Goal: Find specific page/section: Find specific page/section

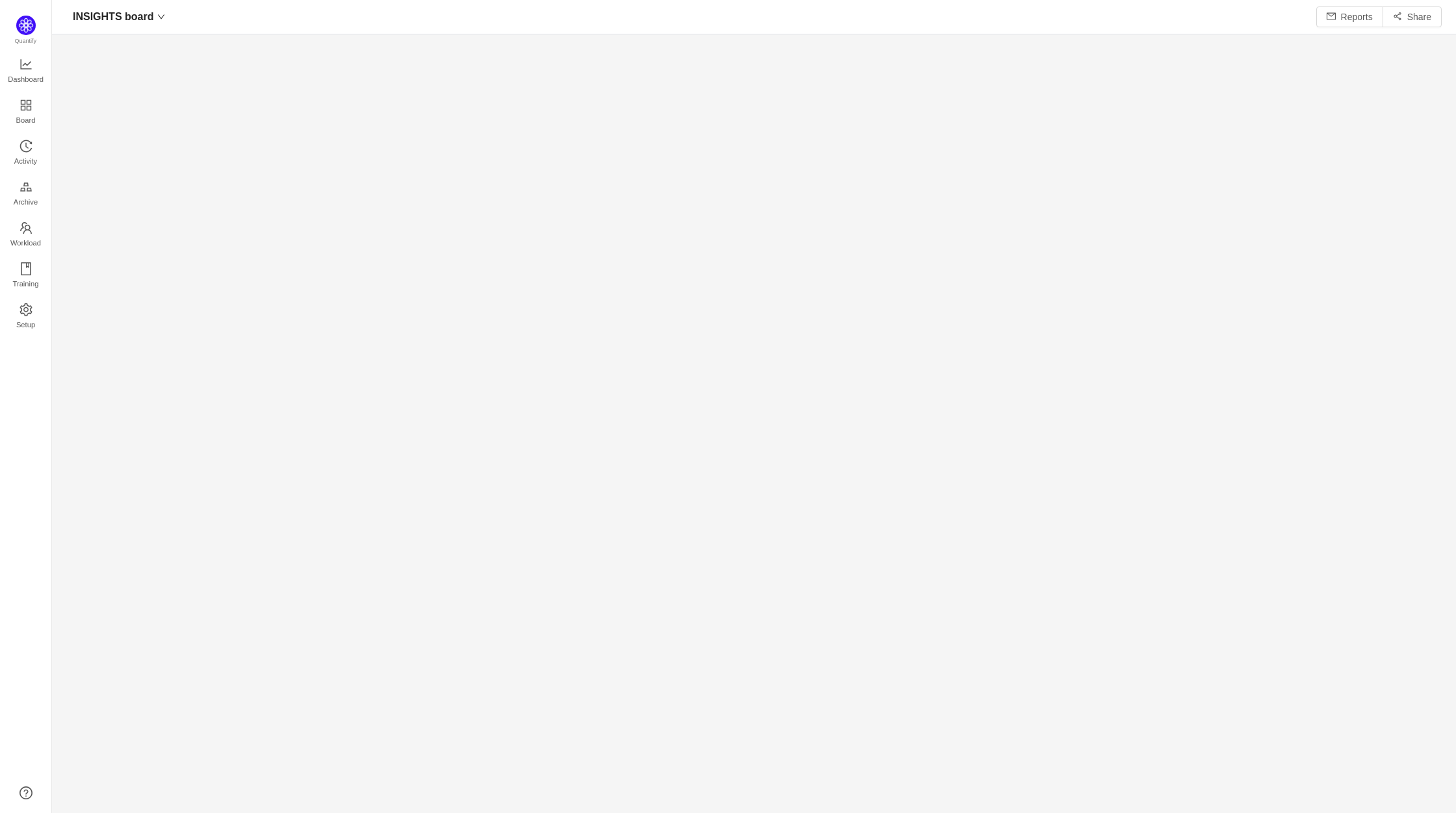
scroll to position [794, 1375]
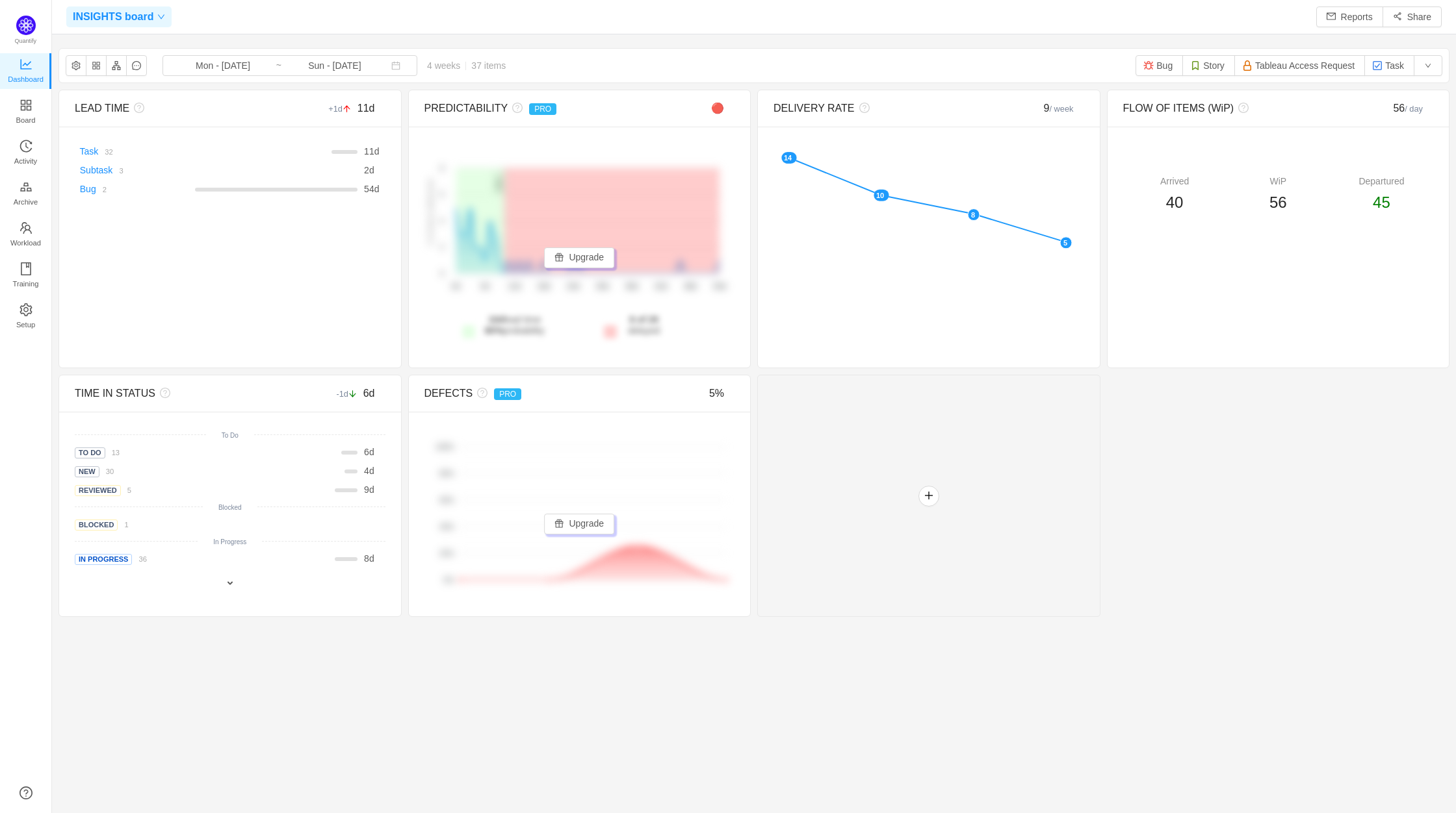
click at [140, 18] on span "INSIGHTS board" at bounding box center [113, 17] width 81 height 21
click at [125, 41] on span "Not found" at bounding box center [167, 42] width 181 height 20
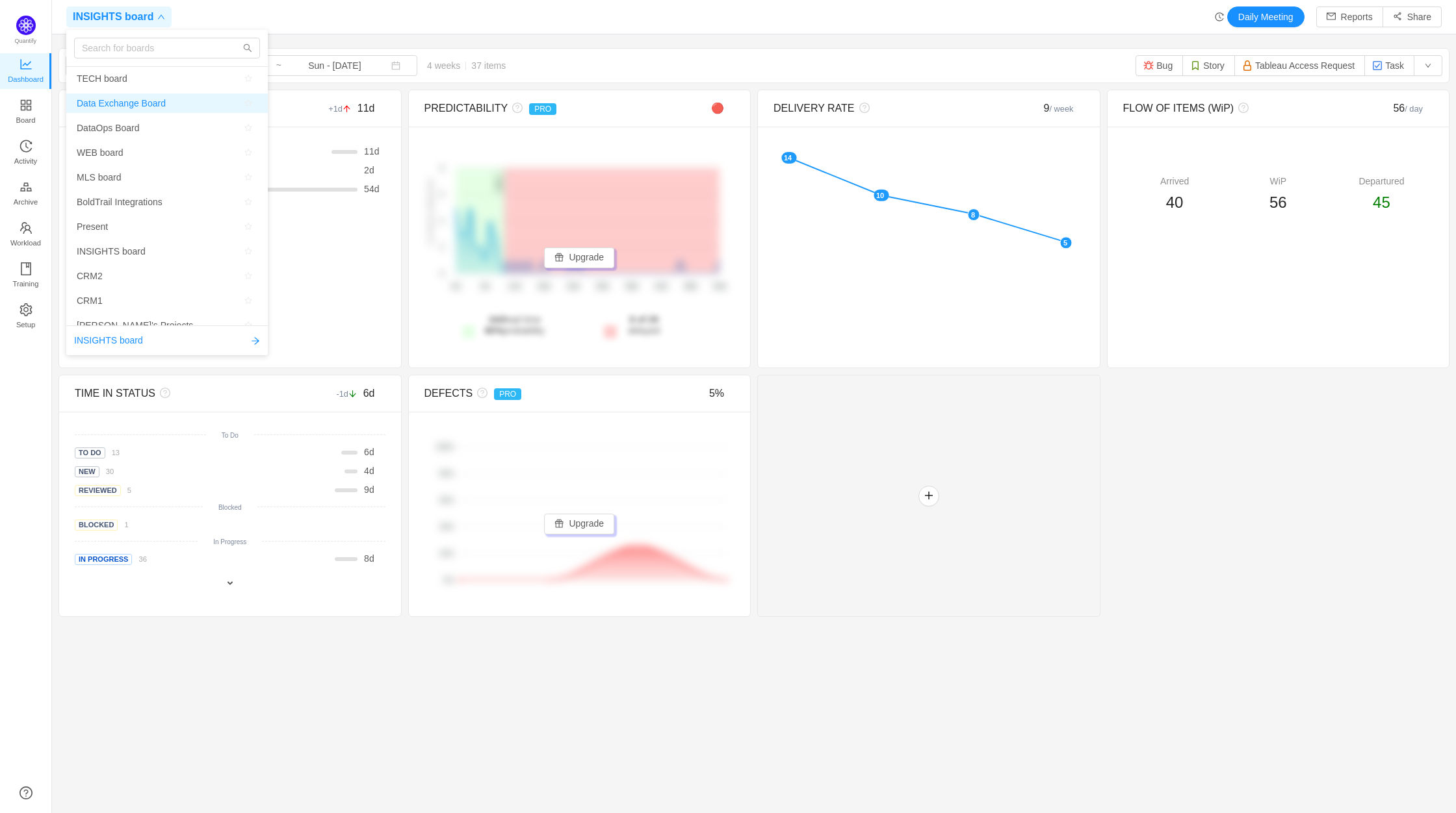
click at [149, 103] on span "Data Exchange Board" at bounding box center [121, 103] width 89 height 20
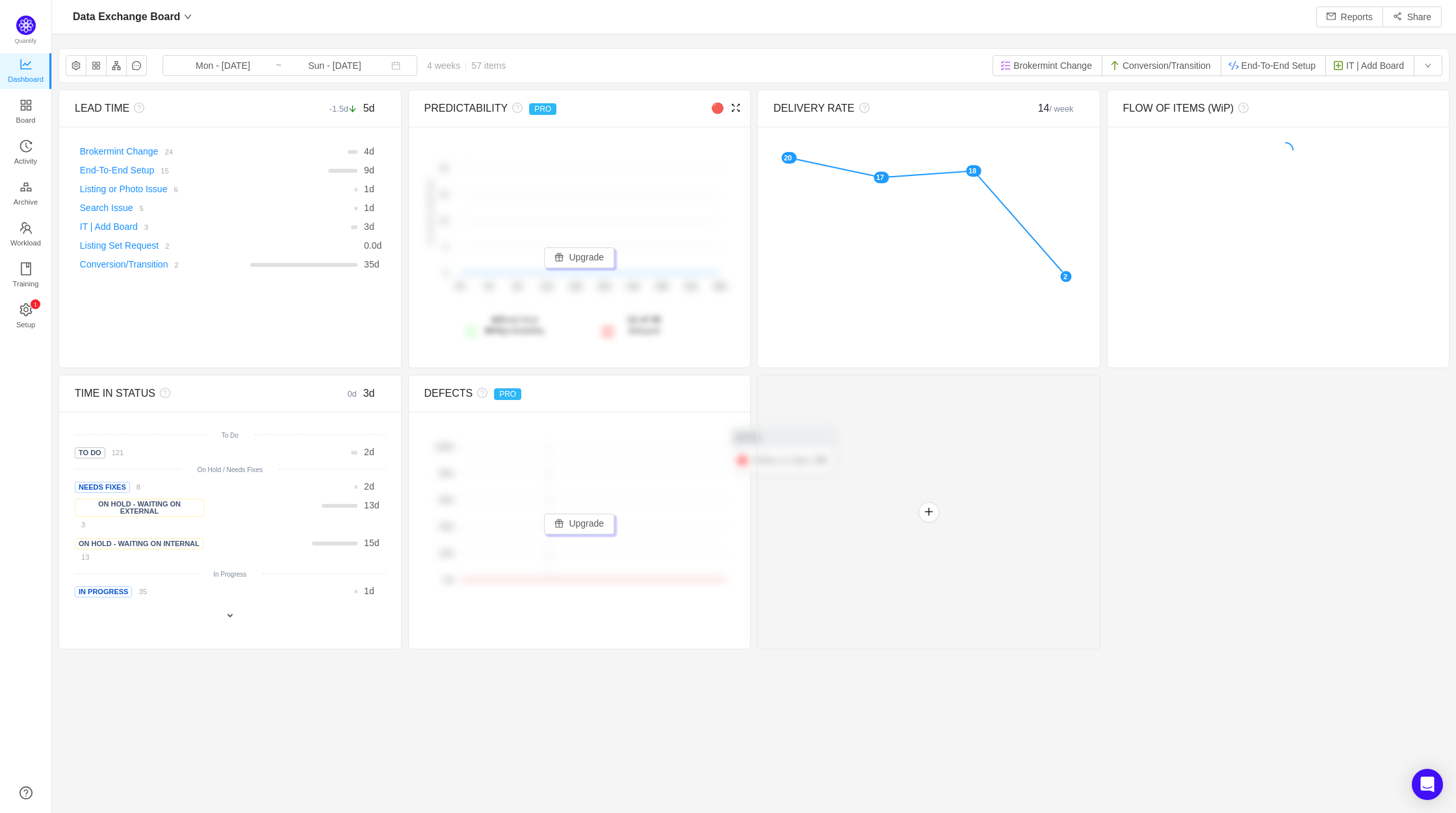
scroll to position [794, 1375]
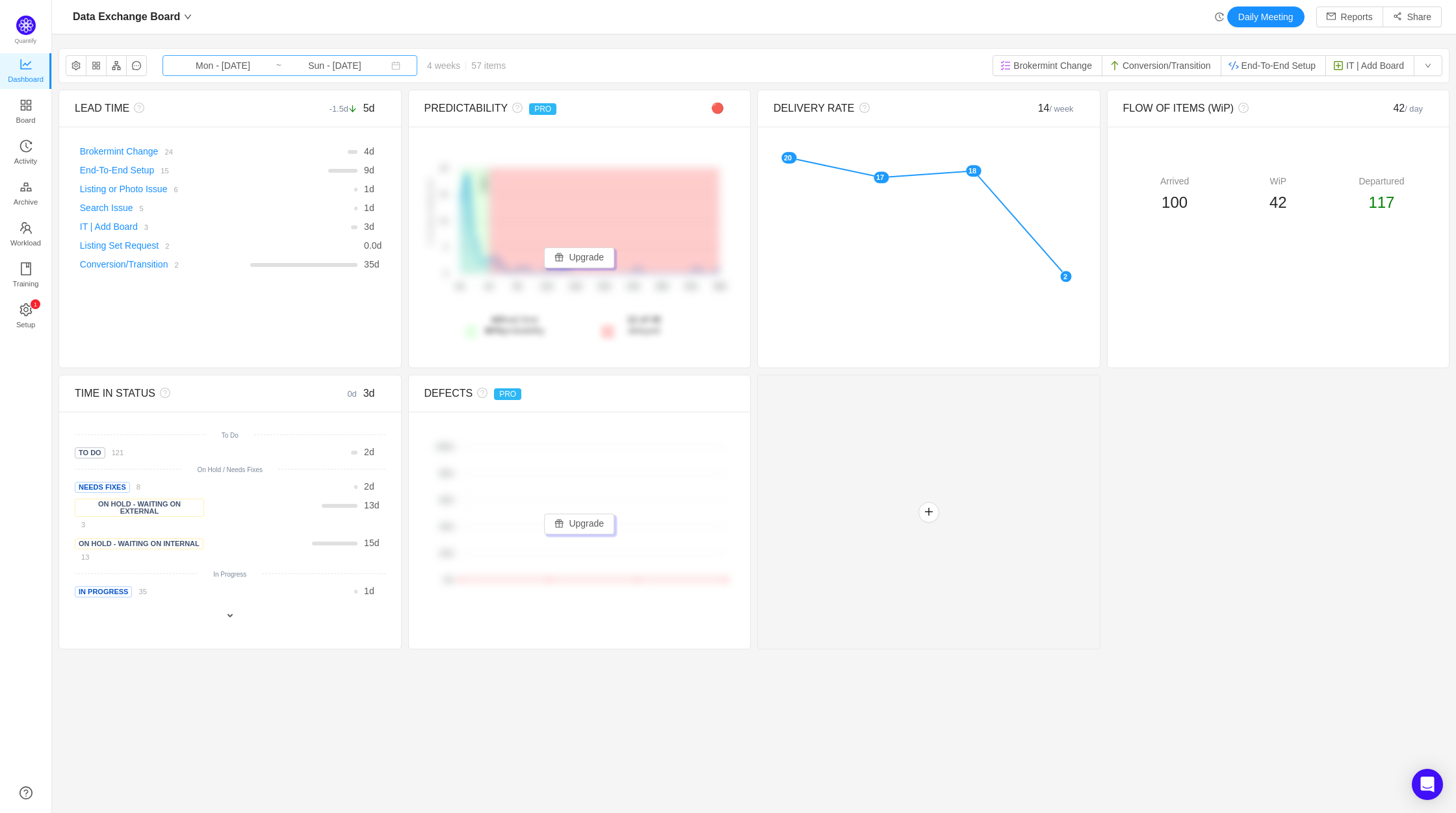
click at [264, 64] on input "Mon - [DATE]" at bounding box center [222, 65] width 105 height 14
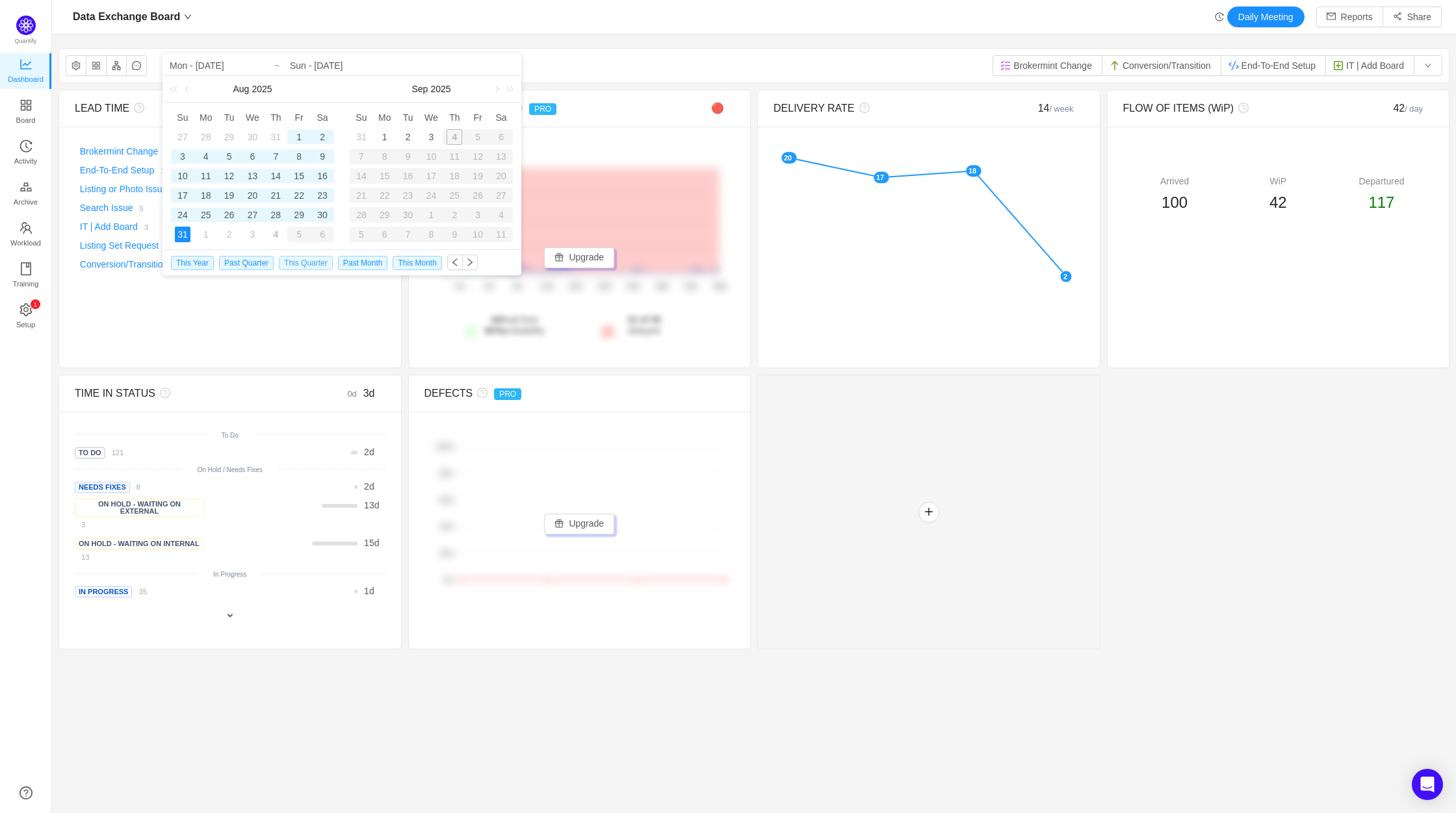
click at [301, 261] on span "This Quarter" at bounding box center [306, 263] width 54 height 14
type input "Tue - Jul 01, 2025"
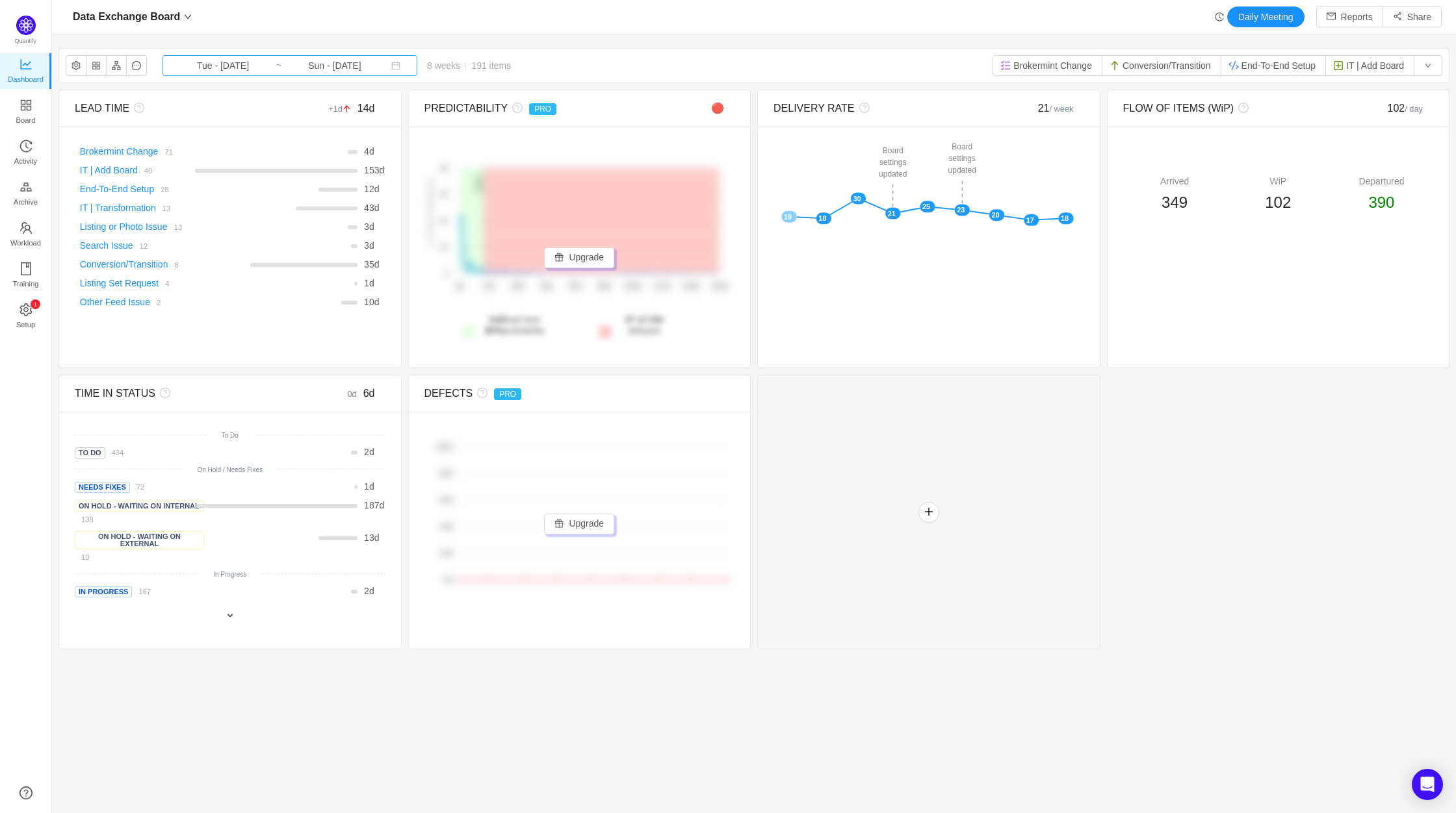
click at [224, 63] on input "Tue - Jul 01, 2025" at bounding box center [222, 65] width 105 height 14
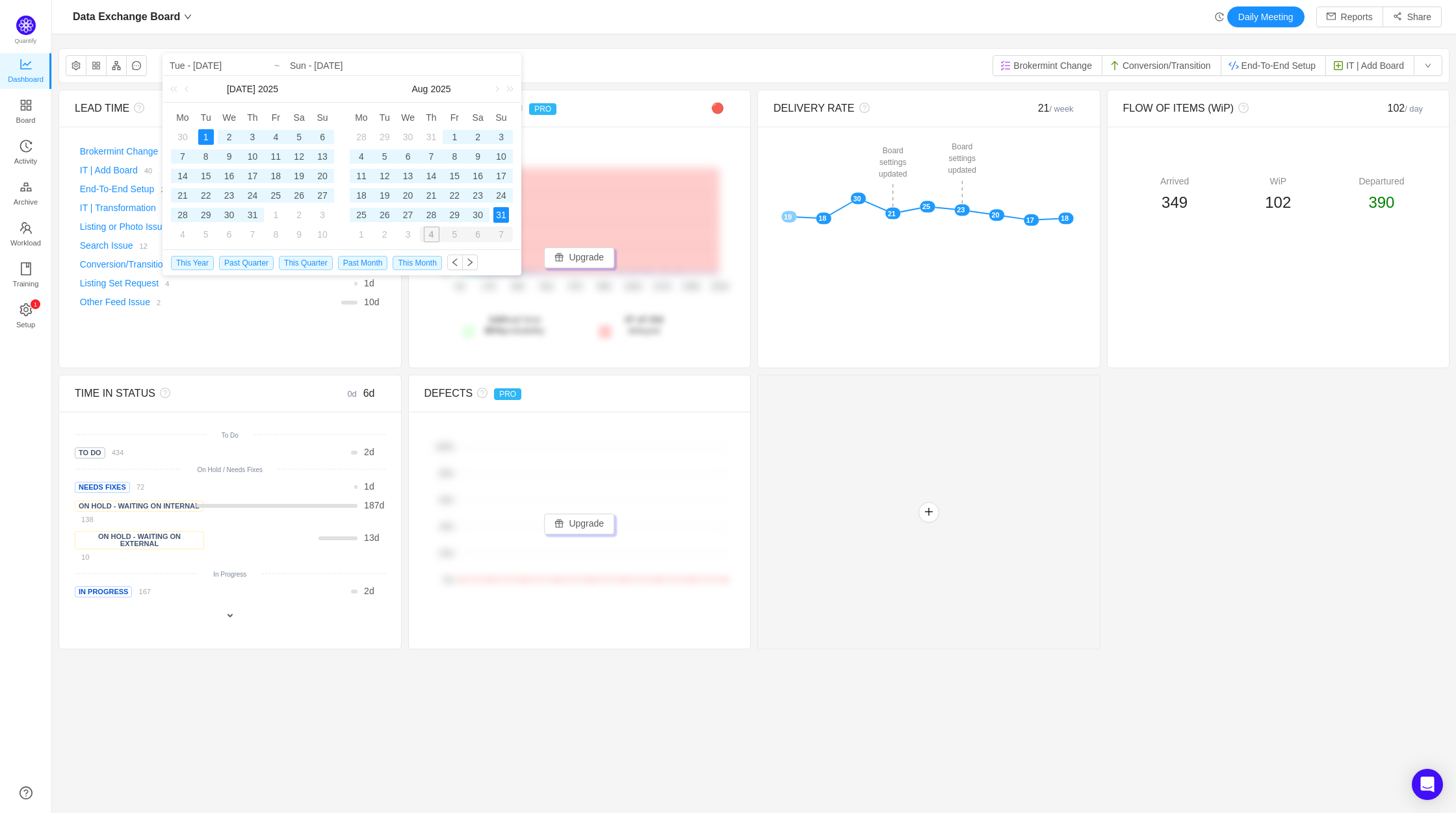
click at [206, 137] on div "1" at bounding box center [205, 137] width 16 height 16
click at [407, 235] on div "3" at bounding box center [408, 234] width 16 height 16
type input "Wed - Sep 03, 2025"
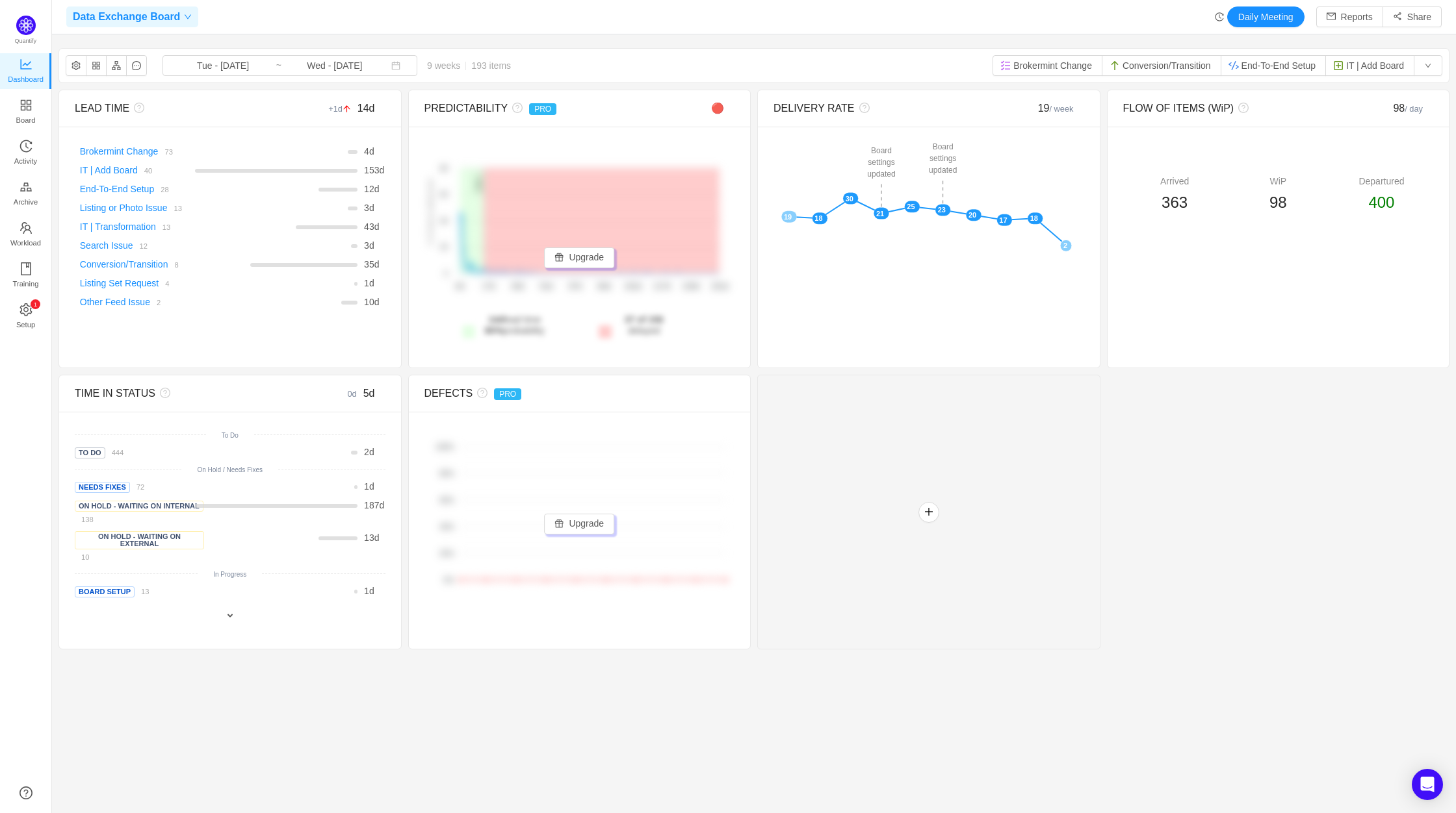
click at [144, 18] on span "Data Exchange Board" at bounding box center [126, 17] width 107 height 21
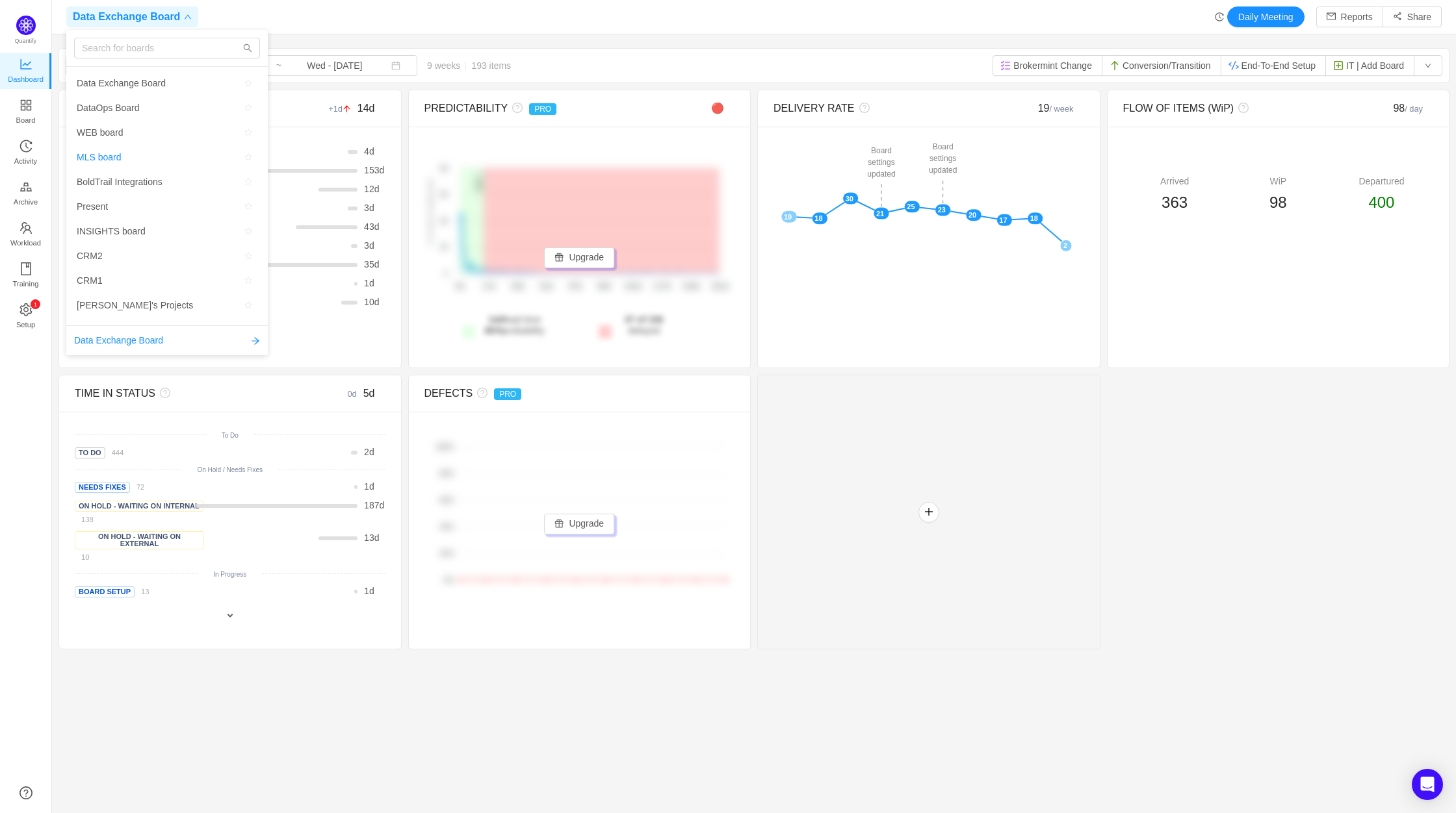
scroll to position [37, 0]
click at [106, 138] on span "MLS board" at bounding box center [98, 141] width 44 height 20
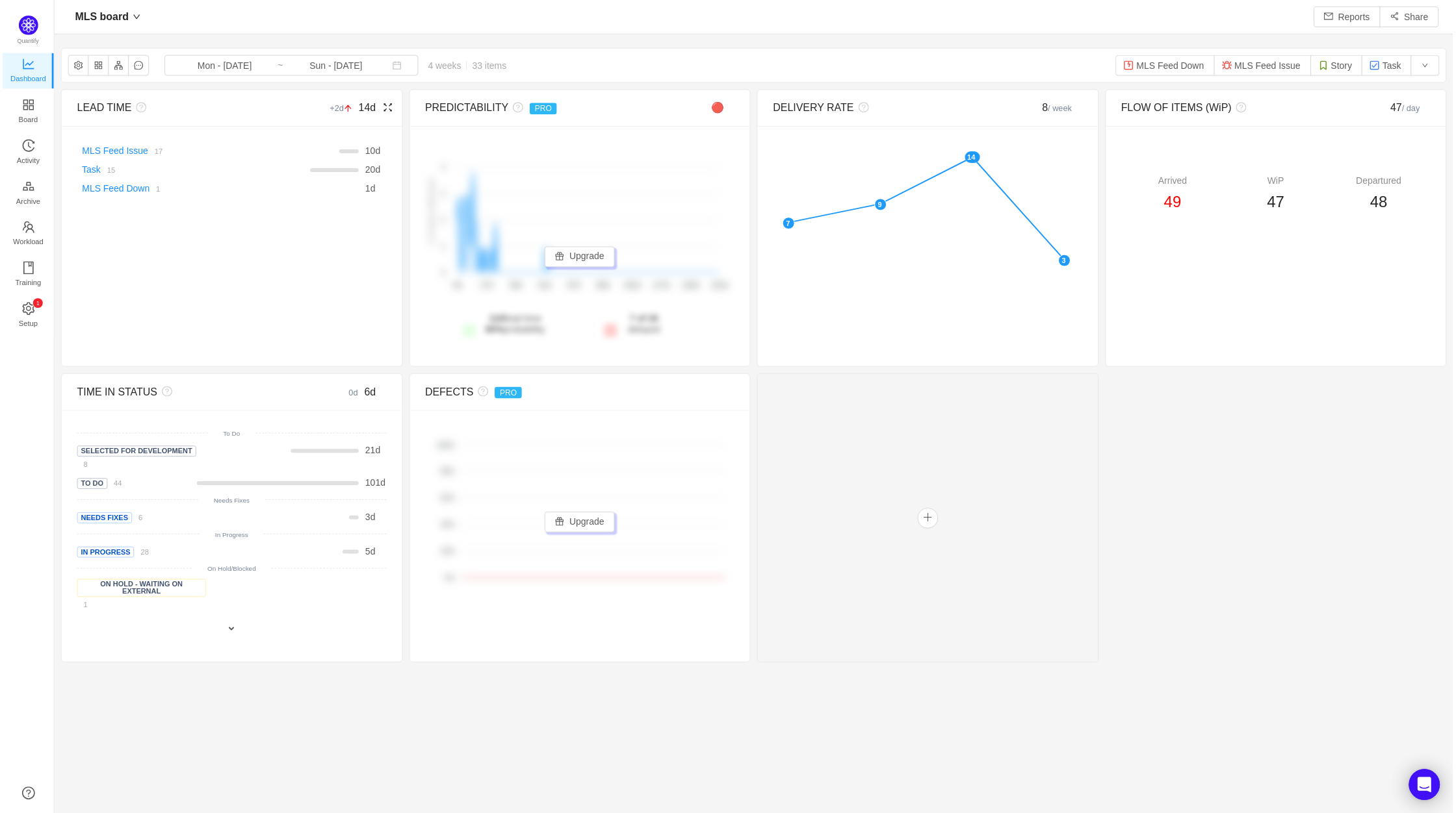
scroll to position [794, 1375]
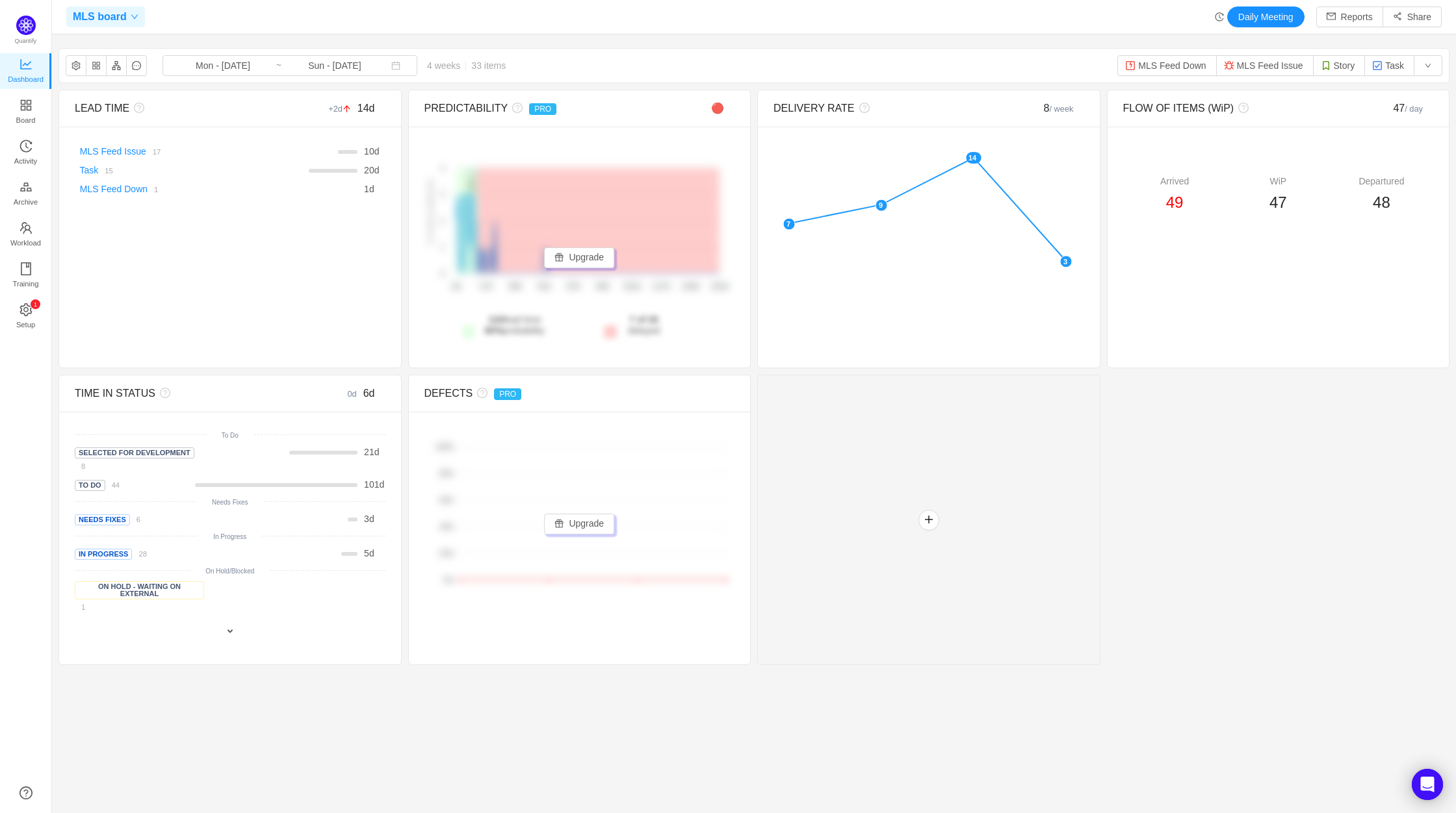
click at [121, 7] on span "MLS board" at bounding box center [100, 17] width 54 height 21
